Goal: Register for event/course: Sign up to attend an event or enroll in a course

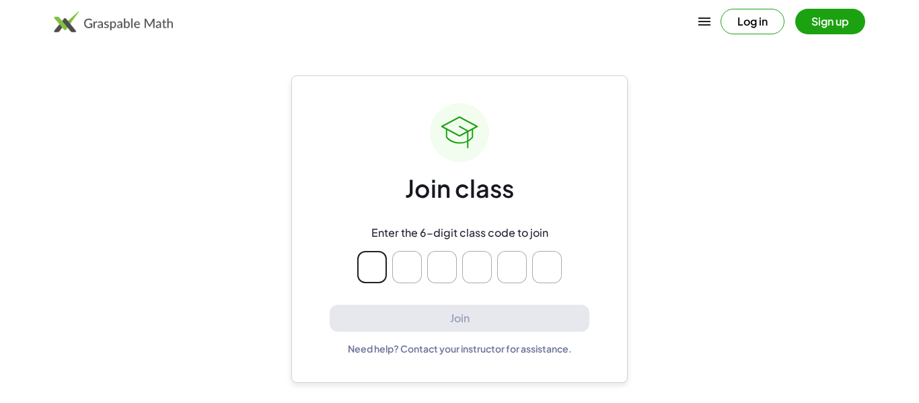
click at [352, 218] on div "Enter the 6-digit class code to join" at bounding box center [459, 254] width 258 height 79
click at [153, 254] on main "Join class Enter the 6-digit class code to join Join Need help? Contact your in…" at bounding box center [459, 201] width 919 height 403
click at [368, 262] on input "Please enter OTP character 1" at bounding box center [372, 267] width 30 height 32
type input "*"
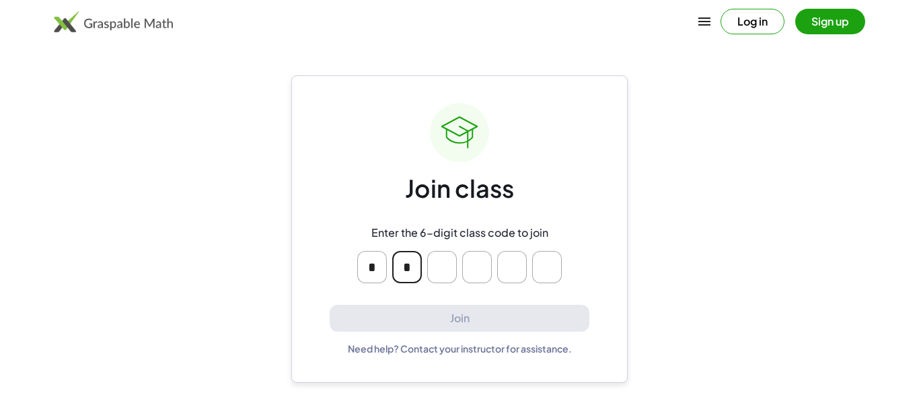
type input "*"
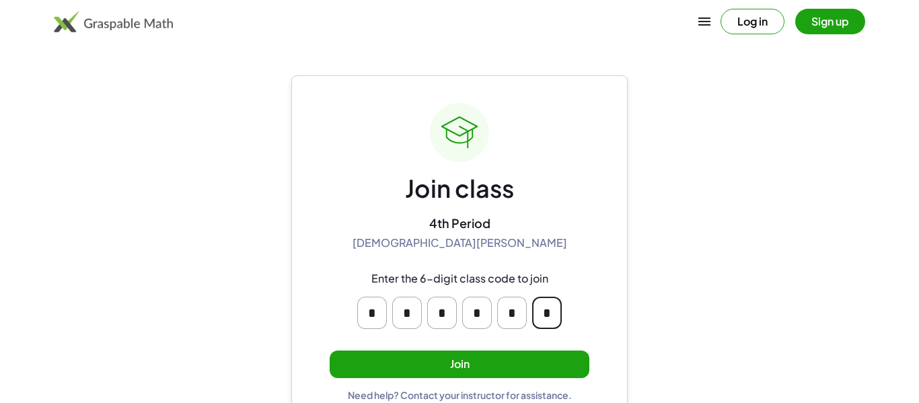
type input "*"
click at [522, 362] on button "Join" at bounding box center [460, 365] width 260 height 28
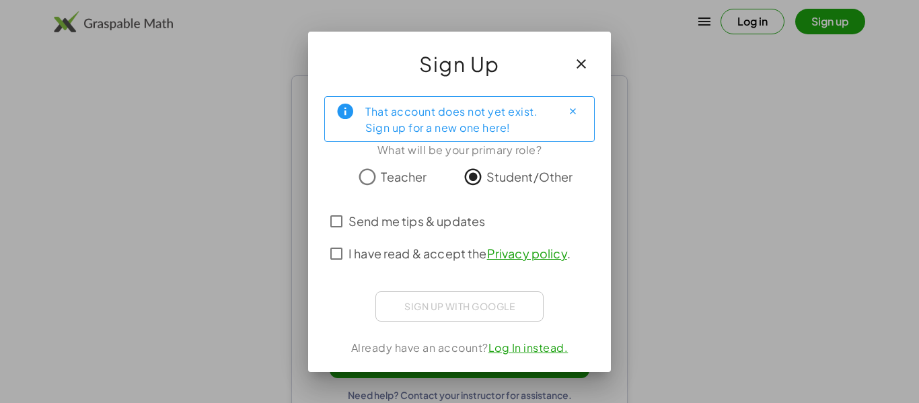
click at [416, 247] on span "I have read & accept the Privacy policy ." at bounding box center [460, 253] width 222 height 18
